Goal: Communication & Community: Answer question/provide support

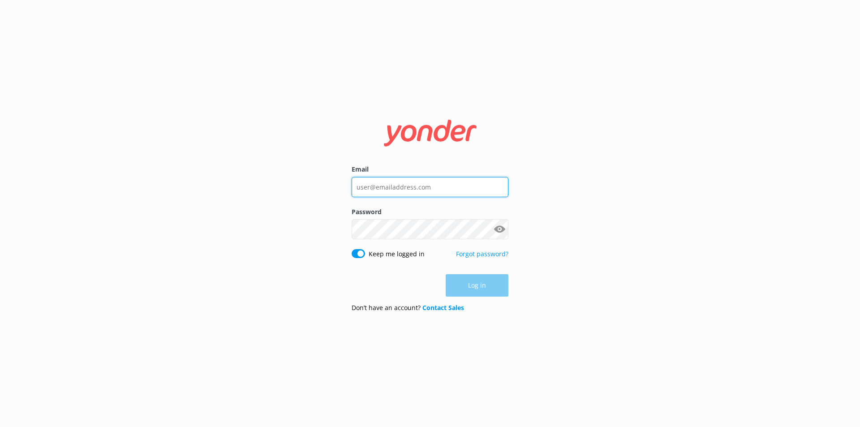
type input "[PERSON_NAME][EMAIL_ADDRESS][DOMAIN_NAME]"
click at [480, 293] on div "Log in" at bounding box center [430, 285] width 157 height 22
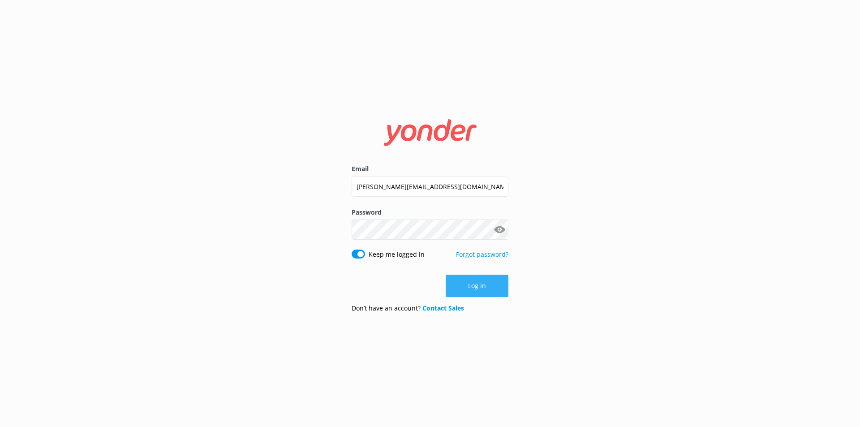
click at [468, 280] on button "Log in" at bounding box center [477, 286] width 63 height 22
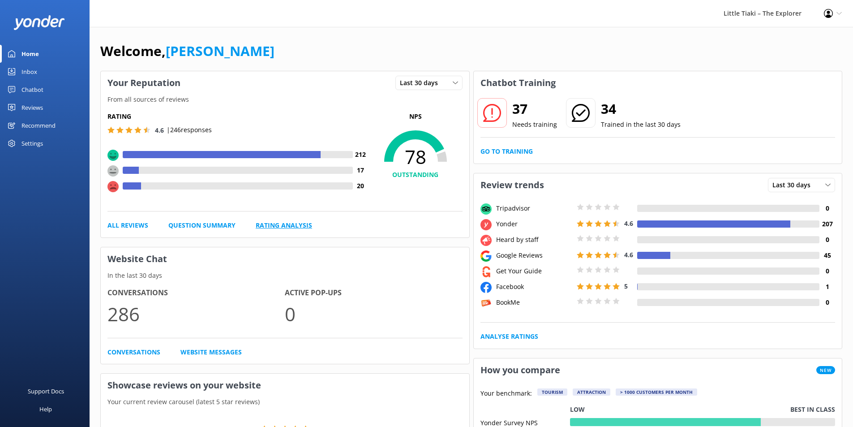
click at [267, 225] on link "Rating Analysis" at bounding box center [284, 225] width 56 height 10
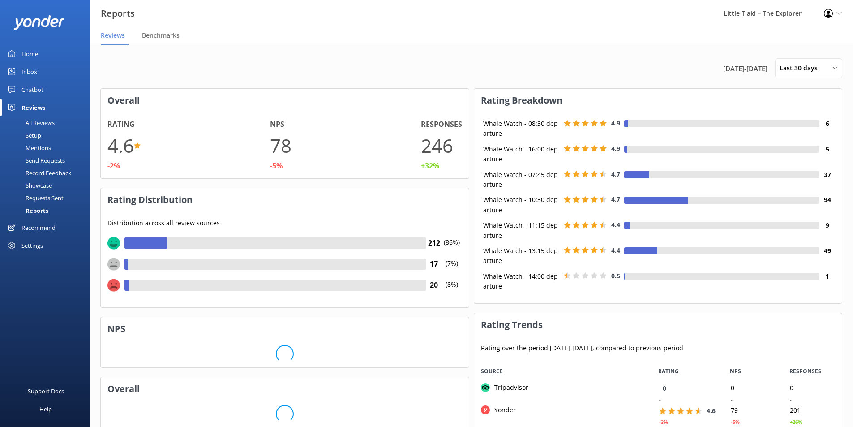
scroll to position [179, 361]
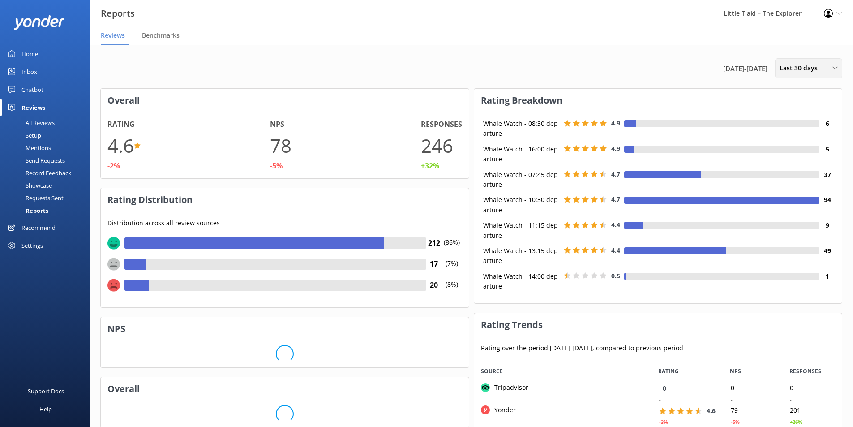
click at [836, 65] on icon at bounding box center [835, 67] width 5 height 5
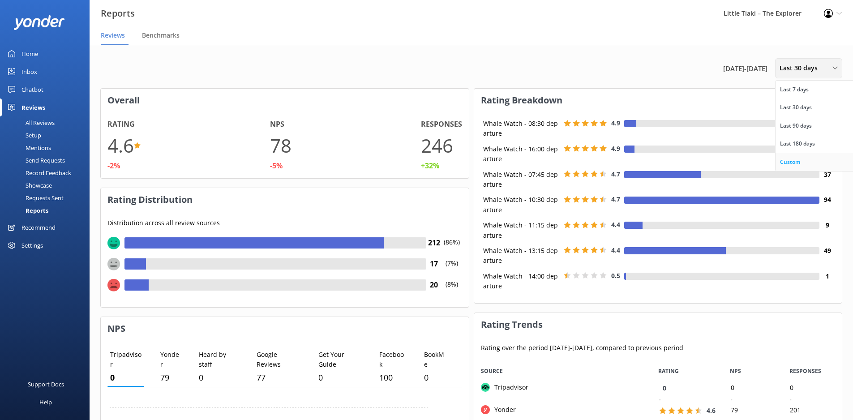
click at [796, 159] on div "Custom" at bounding box center [790, 162] width 20 height 9
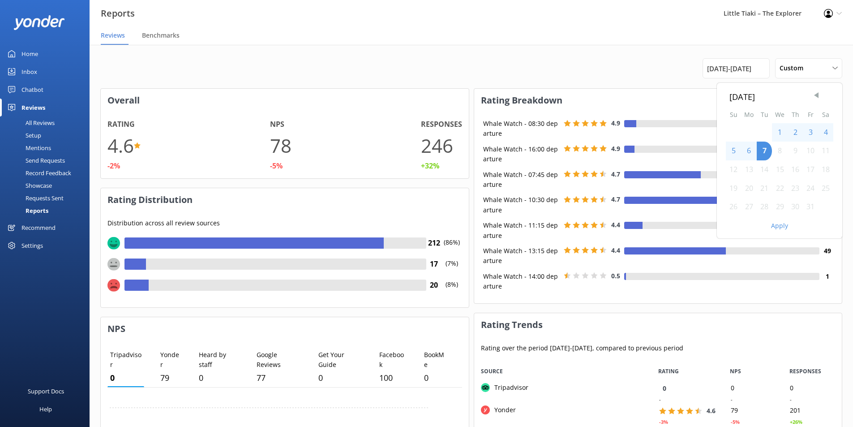
click at [814, 97] on span "Previous Month" at bounding box center [816, 95] width 9 height 9
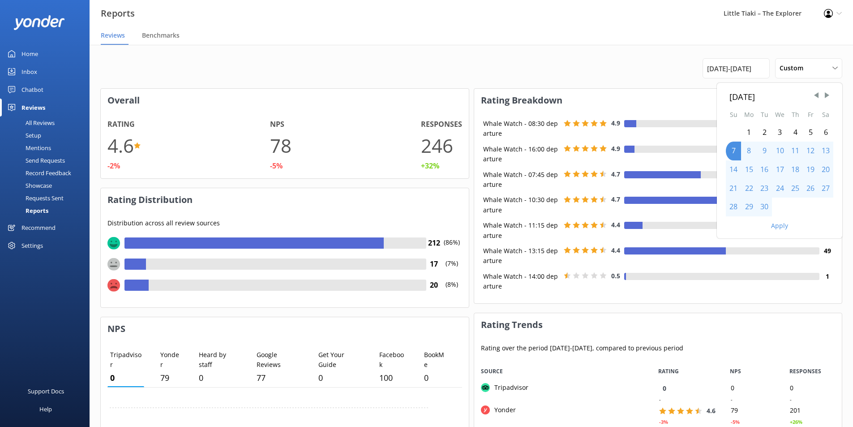
click at [746, 131] on div "1" at bounding box center [749, 132] width 16 height 19
click at [763, 204] on div "30" at bounding box center [764, 207] width 15 height 19
click at [787, 229] on div "Apply" at bounding box center [779, 223] width 125 height 15
click at [780, 226] on button "Apply" at bounding box center [779, 226] width 17 height 6
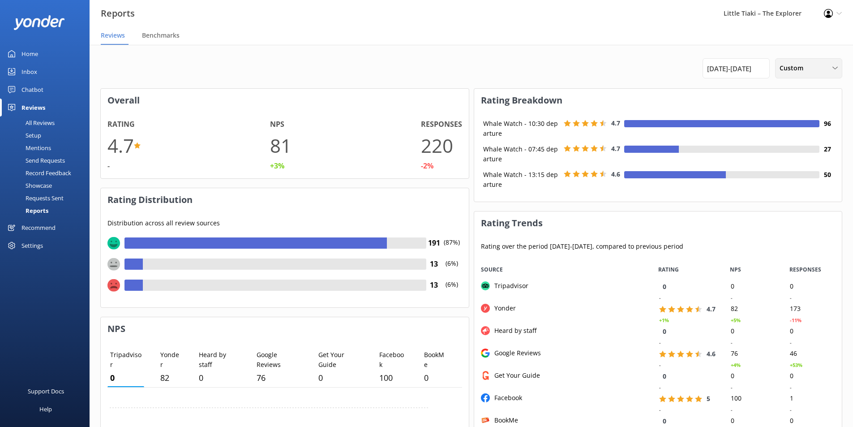
click at [836, 71] on icon at bounding box center [835, 67] width 5 height 5
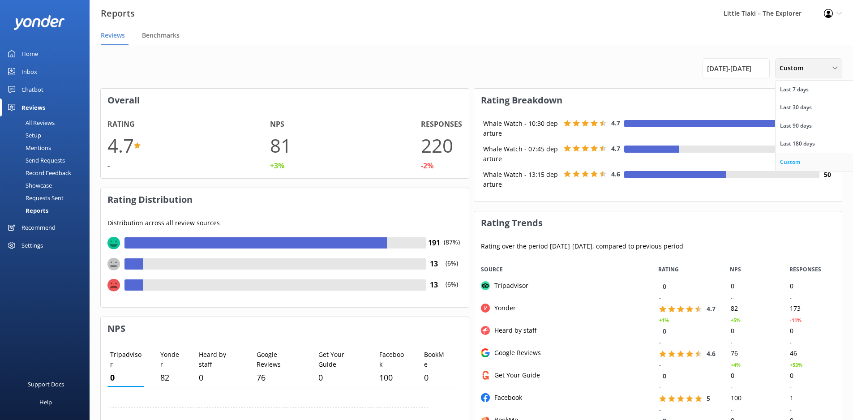
click at [787, 164] on div "Custom" at bounding box center [790, 162] width 20 height 9
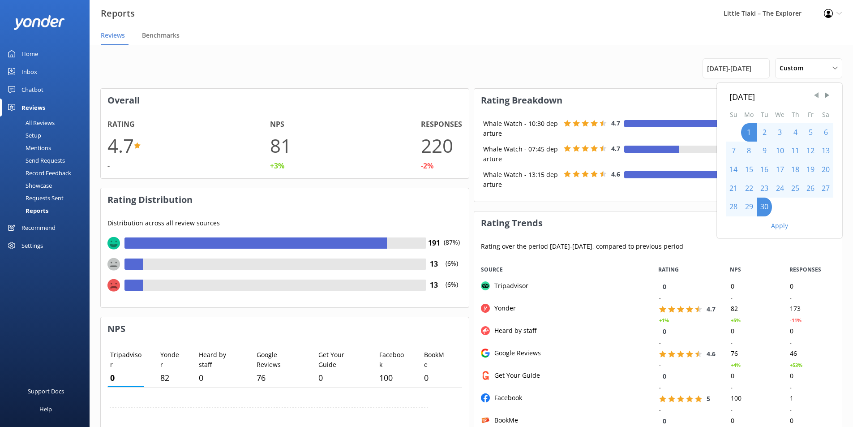
click at [815, 92] on span "Previous Month" at bounding box center [816, 95] width 9 height 9
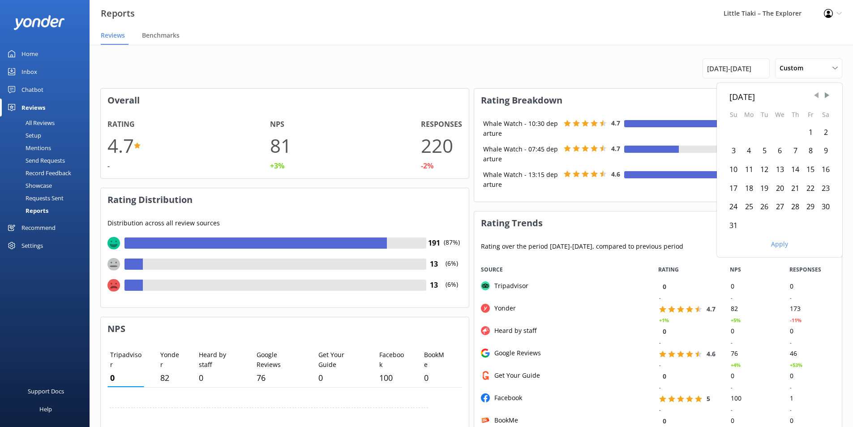
click at [815, 92] on span "Previous Month" at bounding box center [816, 95] width 9 height 9
click at [766, 130] on div "1" at bounding box center [764, 132] width 15 height 19
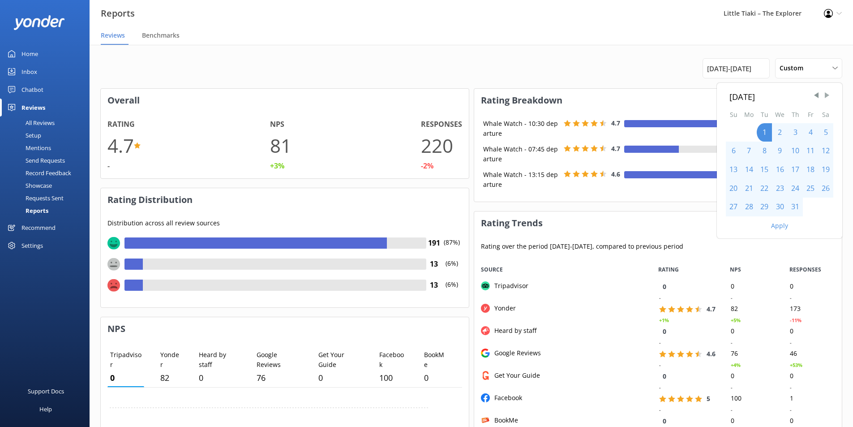
click at [827, 93] on span "Next Month" at bounding box center [827, 95] width 9 height 9
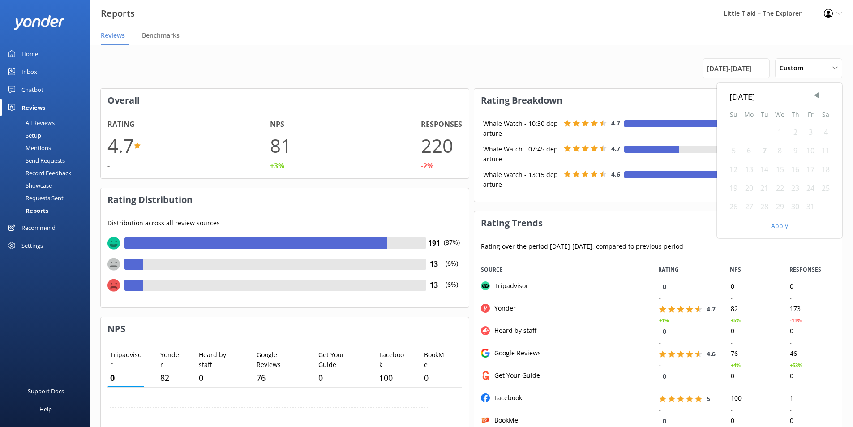
click at [779, 226] on button "Apply" at bounding box center [779, 226] width 17 height 6
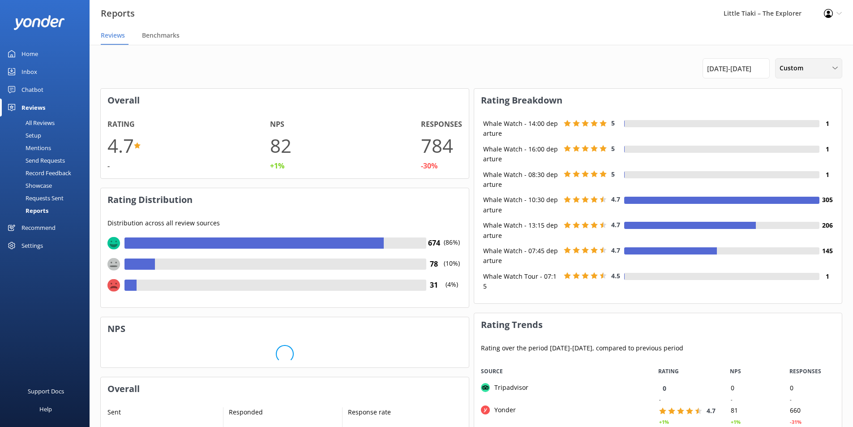
click at [838, 71] on icon at bounding box center [835, 67] width 5 height 5
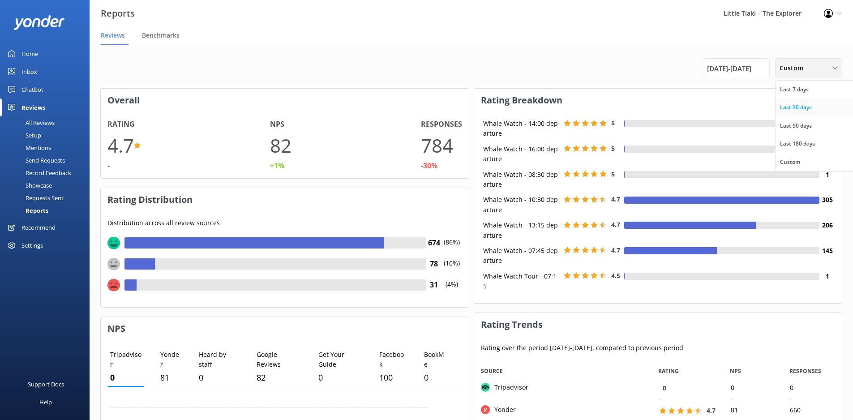
click at [799, 109] on div "Last 30 days" at bounding box center [796, 107] width 32 height 9
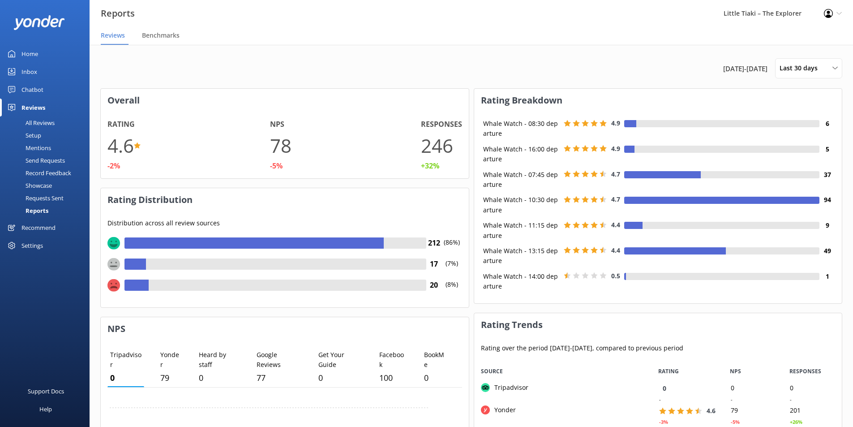
click at [42, 121] on div "All Reviews" at bounding box center [29, 122] width 49 height 13
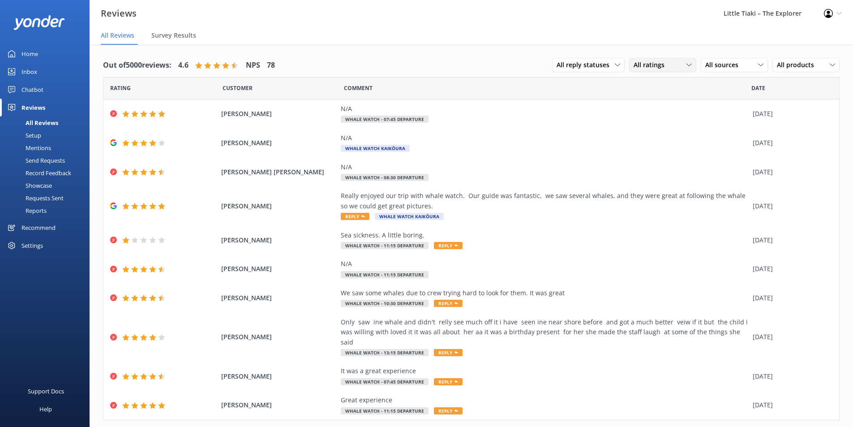
click at [687, 66] on icon at bounding box center [689, 64] width 5 height 5
click at [648, 137] on div "Detractors" at bounding box center [662, 138] width 41 height 9
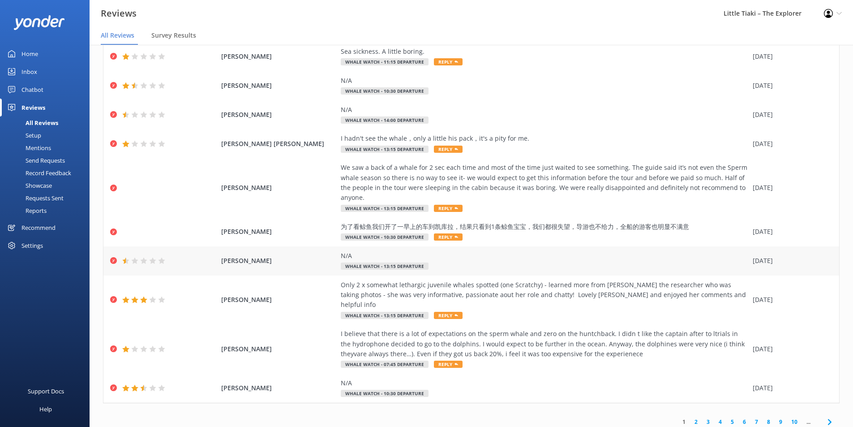
scroll to position [18, 0]
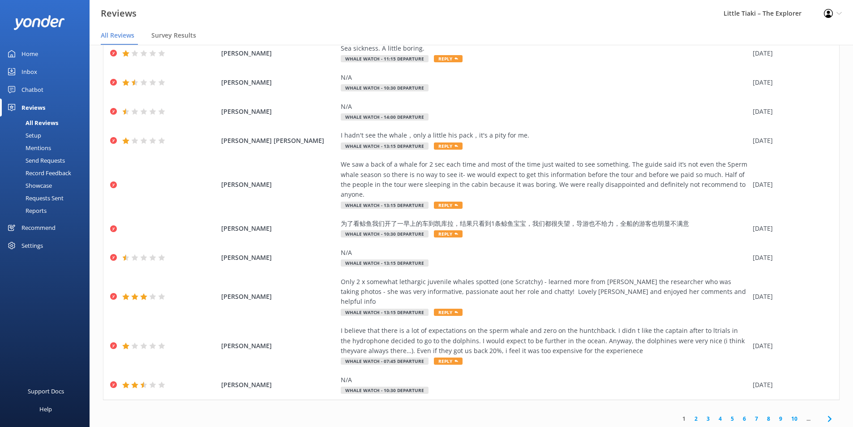
click at [825, 414] on icon at bounding box center [830, 419] width 11 height 11
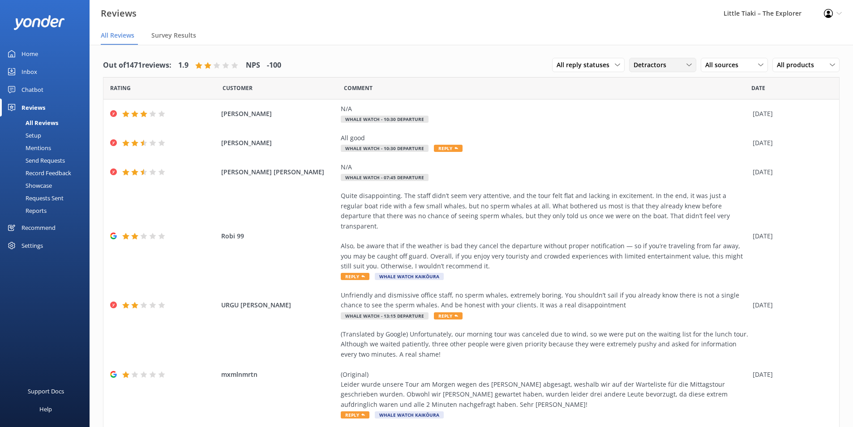
click at [687, 67] on icon at bounding box center [689, 64] width 5 height 5
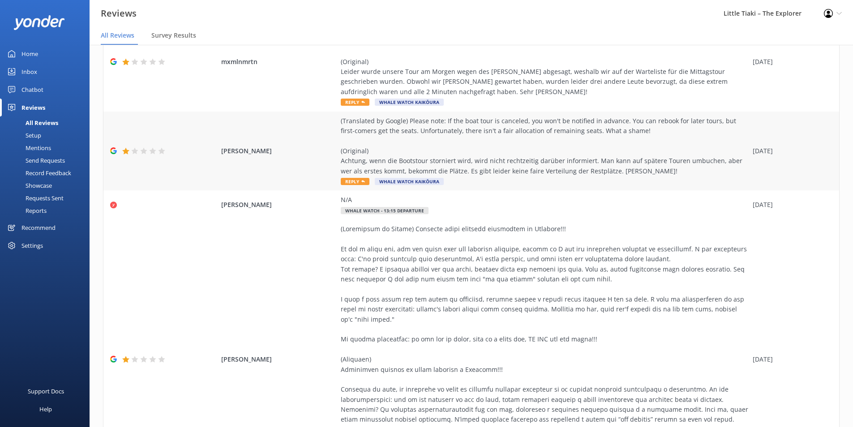
scroll to position [313, 0]
click at [431, 70] on div "(Translated by Google) Unfortunately, our morning tour was canceled due to wind…" at bounding box center [545, 56] width 408 height 80
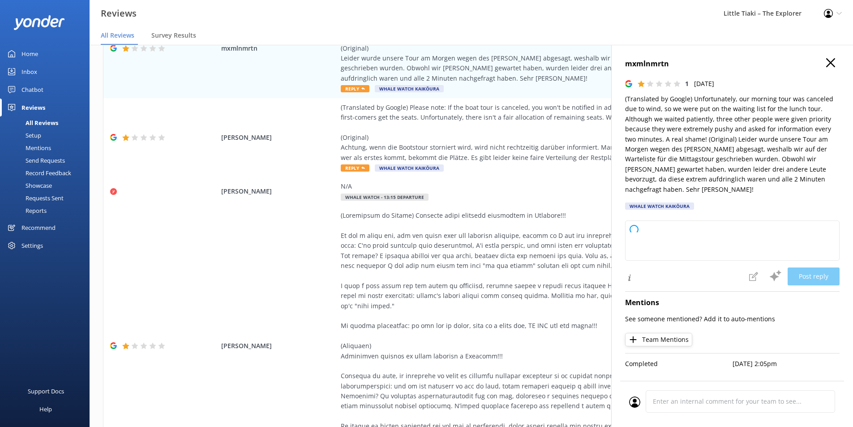
scroll to position [18, 0]
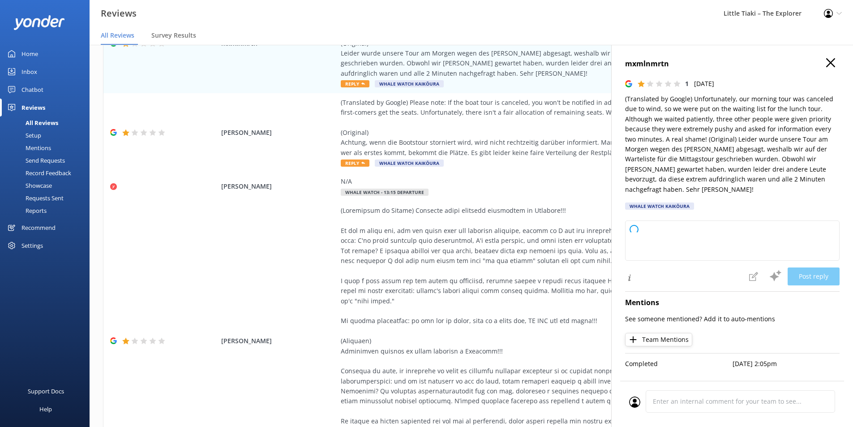
type textarea "Thank you for your feedback, and we’re very sorry to hear about your experience…"
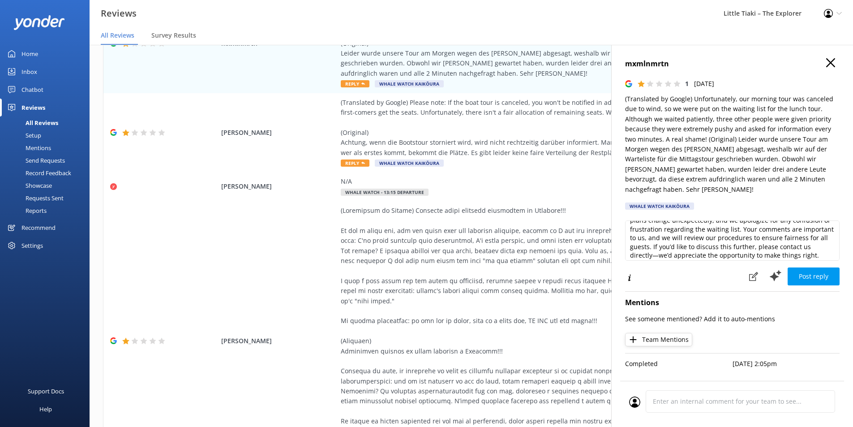
scroll to position [31, 0]
click at [833, 60] on icon "button" at bounding box center [831, 62] width 9 height 9
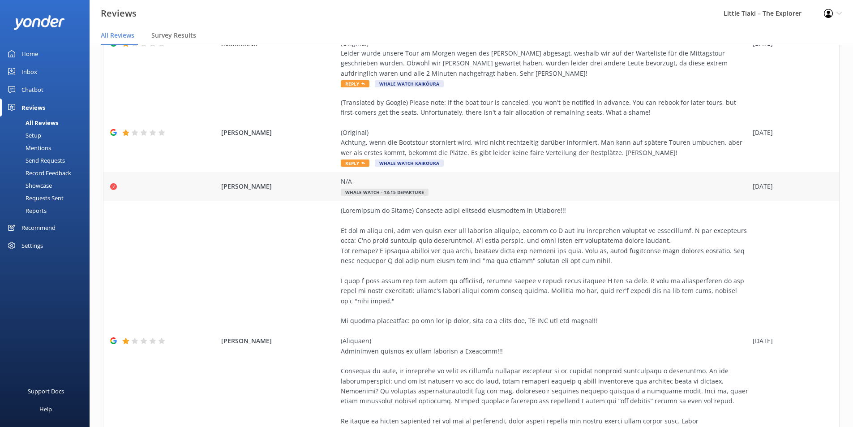
click at [124, 183] on div at bounding box center [163, 186] width 107 height 7
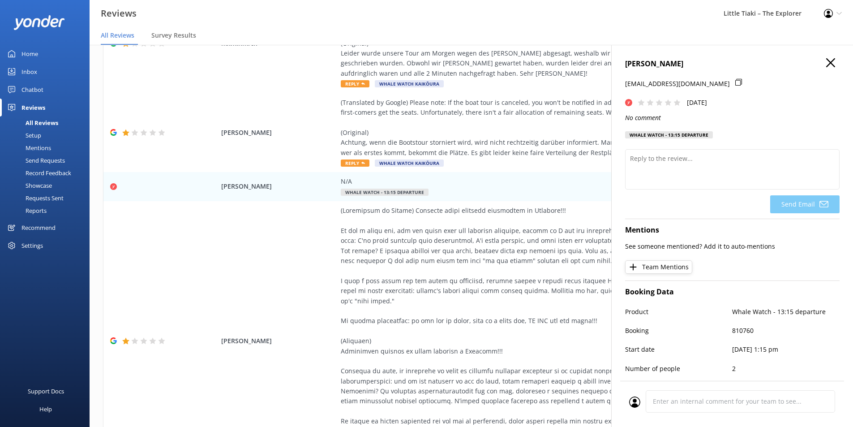
click at [827, 60] on icon "button" at bounding box center [831, 62] width 9 height 9
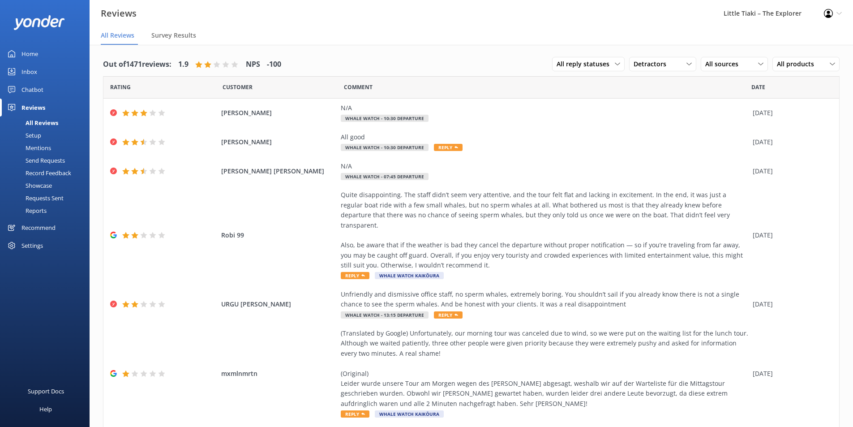
scroll to position [0, 0]
